Goal: Task Accomplishment & Management: Manage account settings

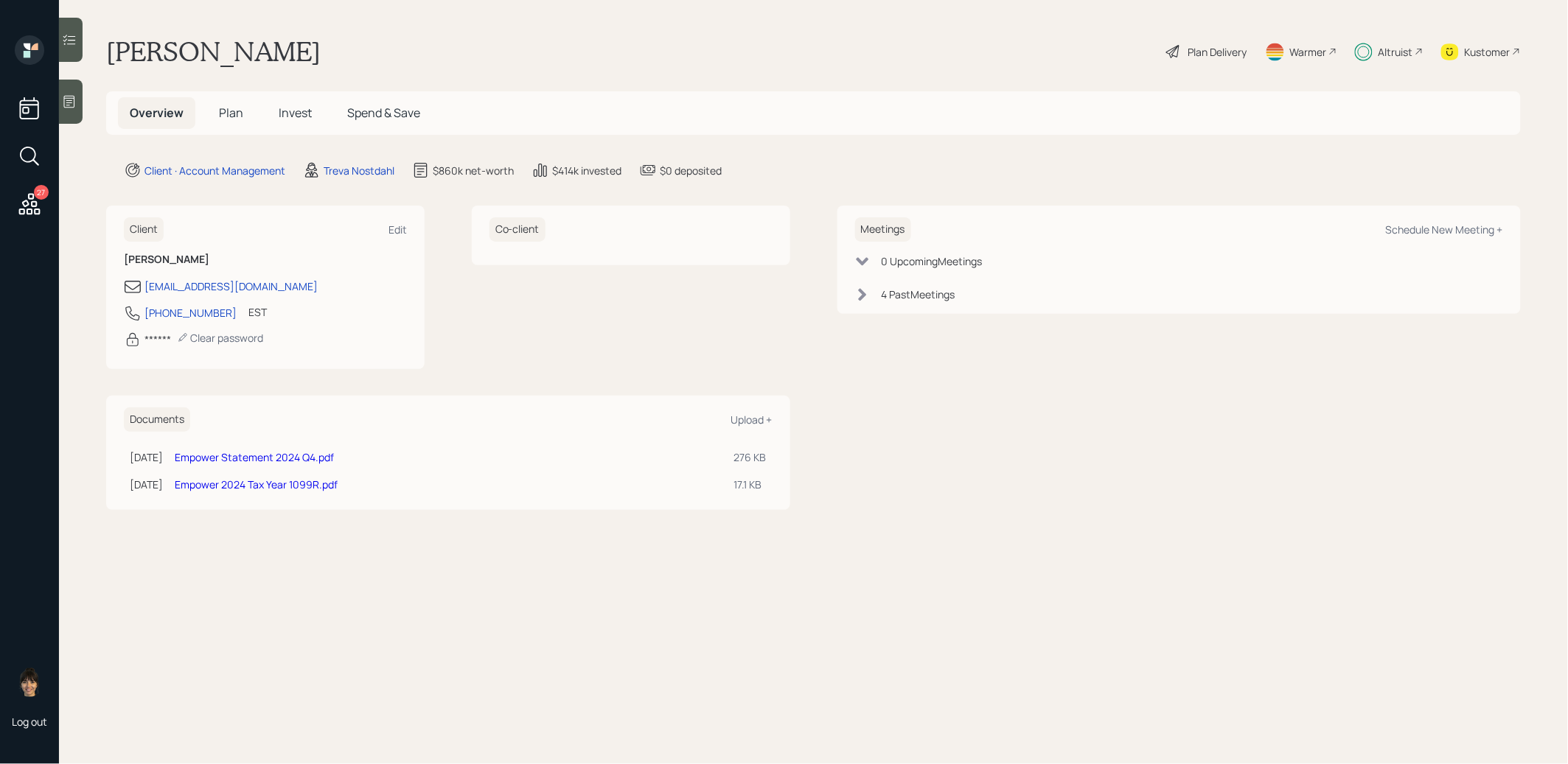
click at [227, 114] on span "Plan" at bounding box center [231, 112] width 24 height 16
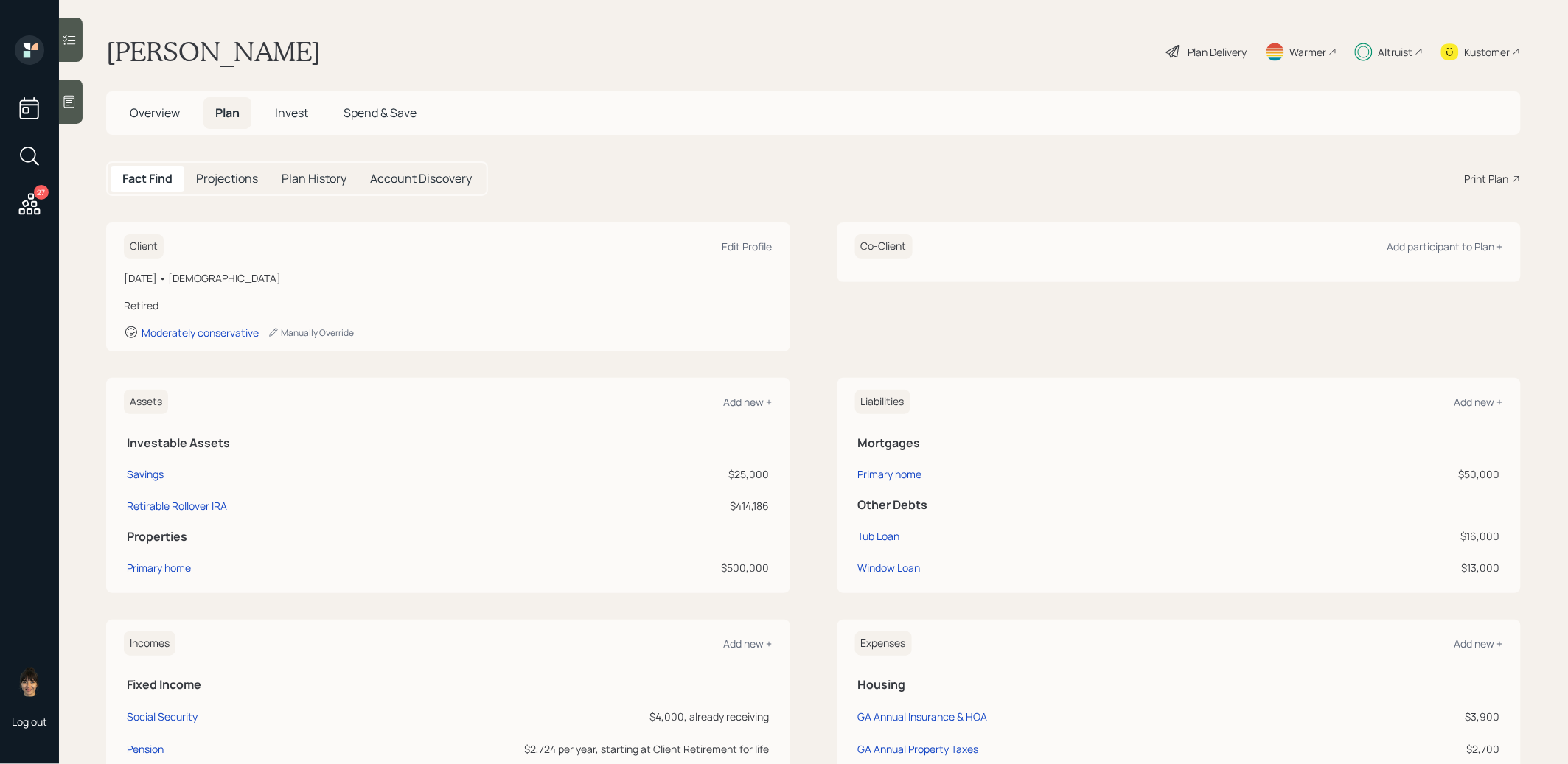
click at [292, 112] on span "Invest" at bounding box center [292, 112] width 33 height 16
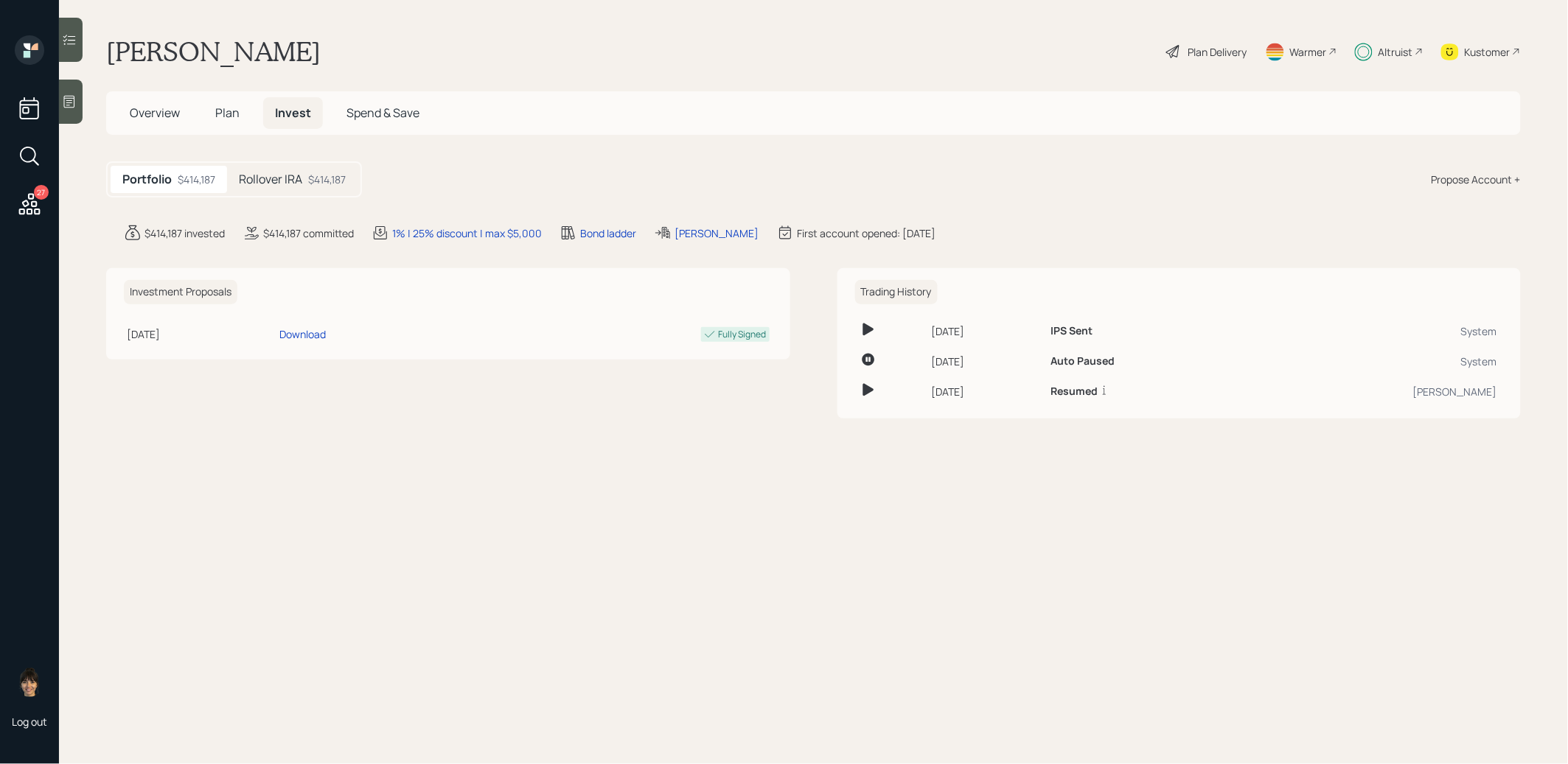
click at [292, 184] on h5 "Rollover IRA" at bounding box center [271, 180] width 64 height 14
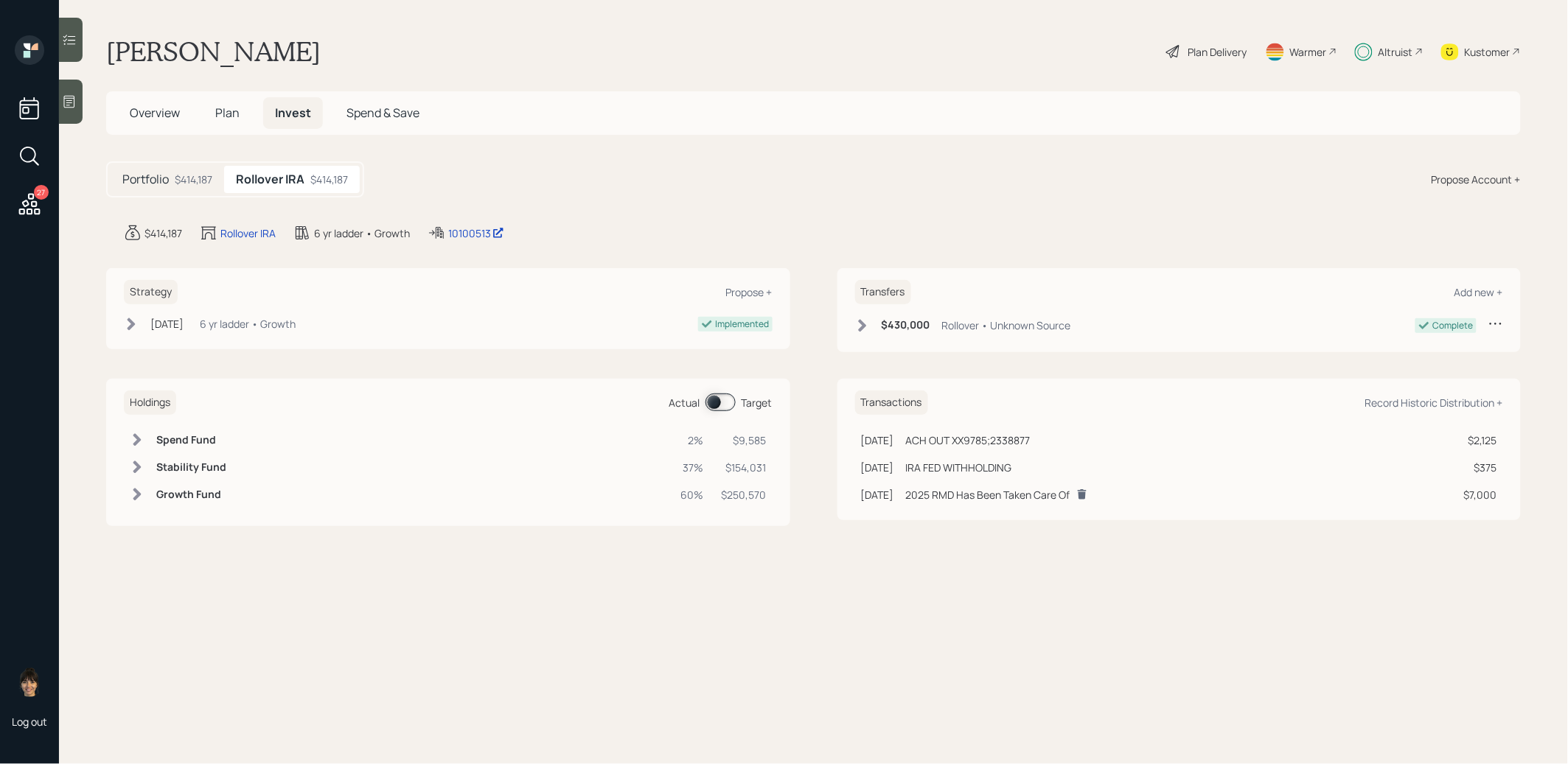
click at [713, 398] on span at bounding box center [721, 402] width 30 height 17
click at [726, 398] on span at bounding box center [721, 402] width 30 height 17
click at [77, 45] on div at bounding box center [71, 39] width 24 height 44
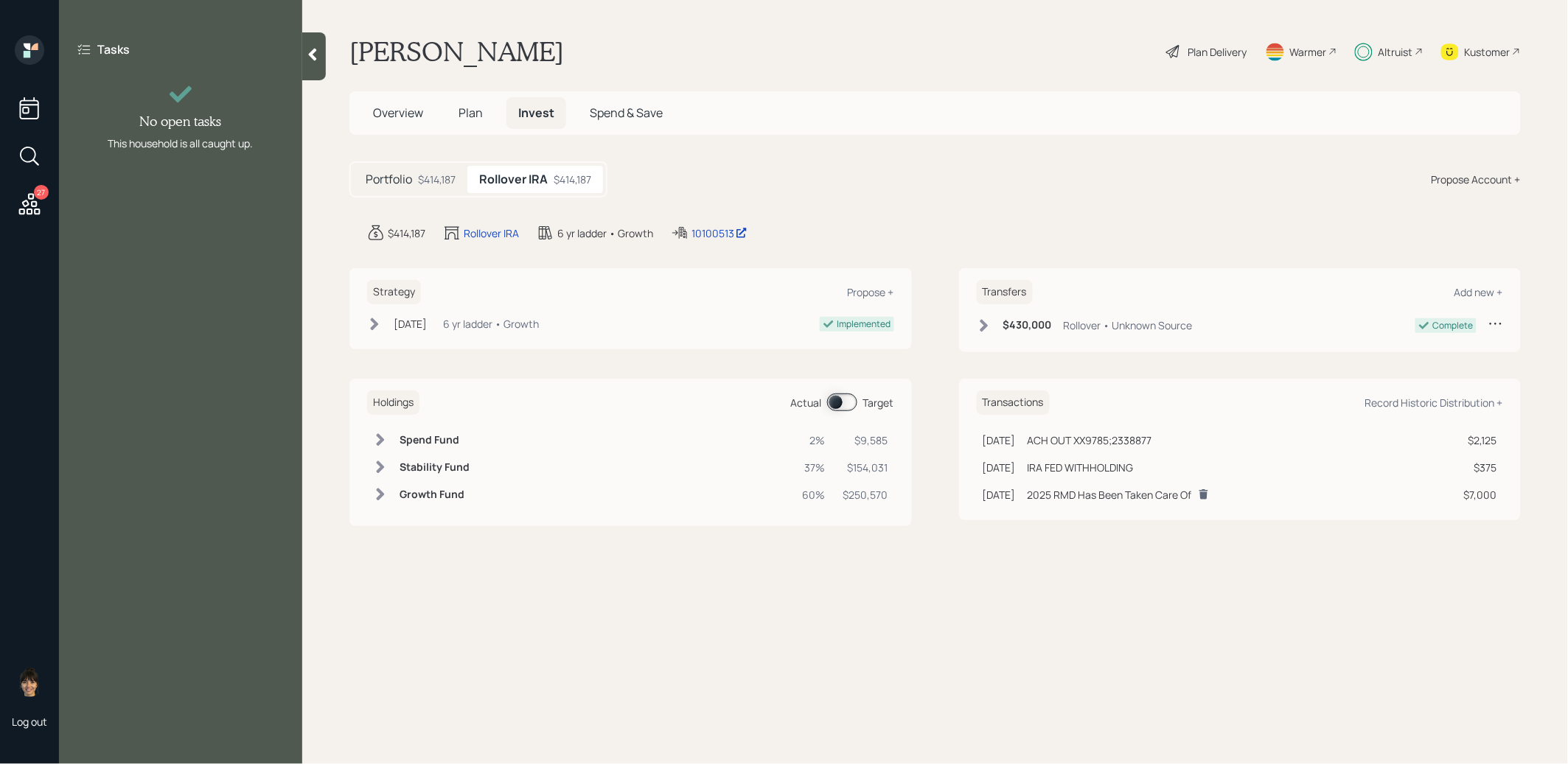
click at [315, 48] on icon at bounding box center [312, 54] width 14 height 14
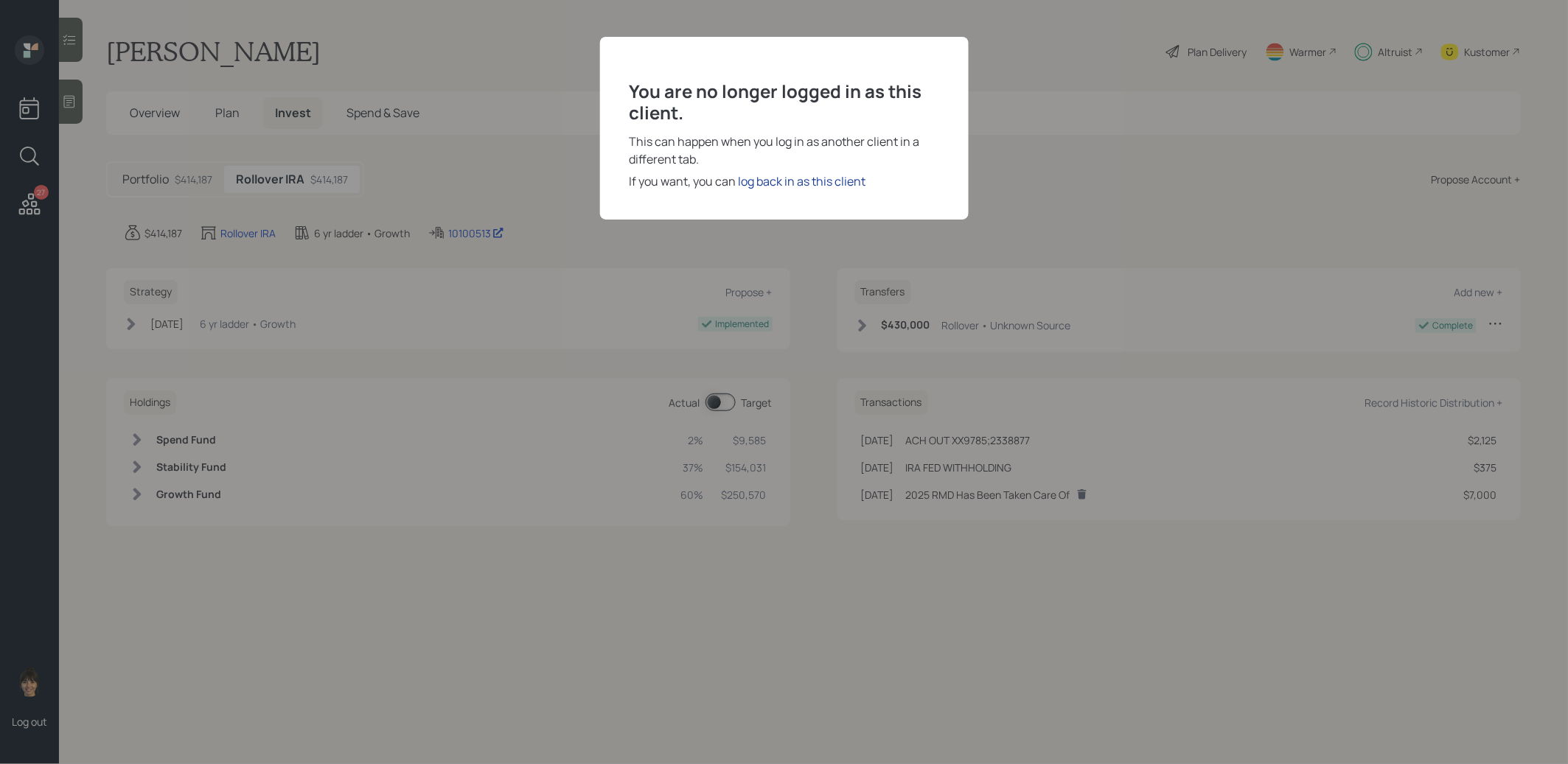
click at [796, 183] on div "log back in as this client" at bounding box center [802, 181] width 127 height 17
